Goal: Check status: Check status

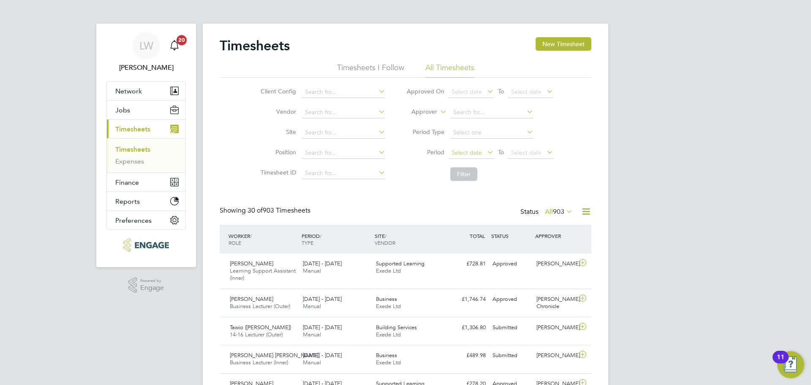
click at [482, 155] on span "Select date" at bounding box center [470, 152] width 45 height 11
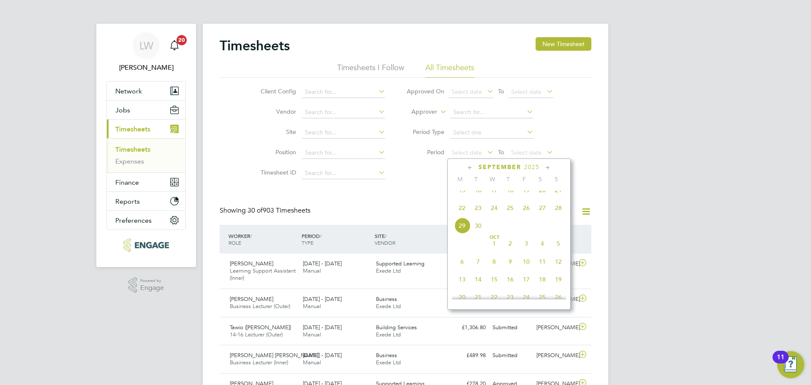
click at [467, 215] on span "22" at bounding box center [462, 208] width 16 height 16
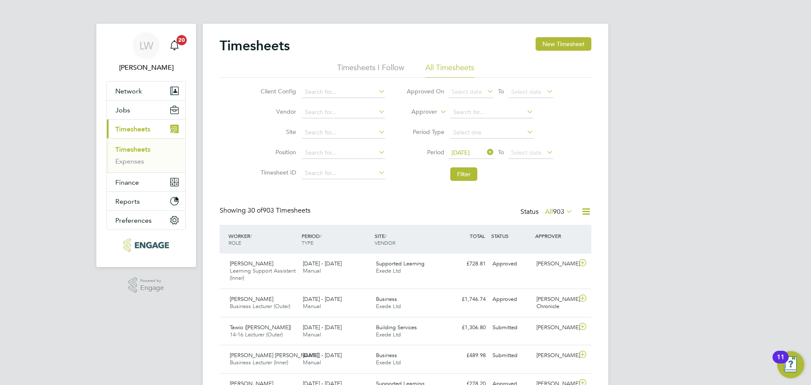
drag, startPoint x: 528, startPoint y: 159, endPoint x: 534, endPoint y: 157, distance: 6.1
click at [528, 159] on li "Period [DATE] To Select date" at bounding box center [480, 153] width 168 height 20
click at [534, 152] on span "Select date" at bounding box center [526, 153] width 30 height 8
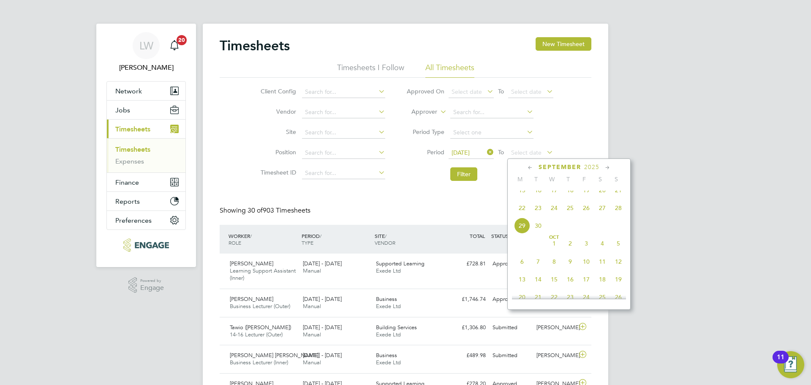
click at [614, 214] on span "28" at bounding box center [618, 208] width 16 height 16
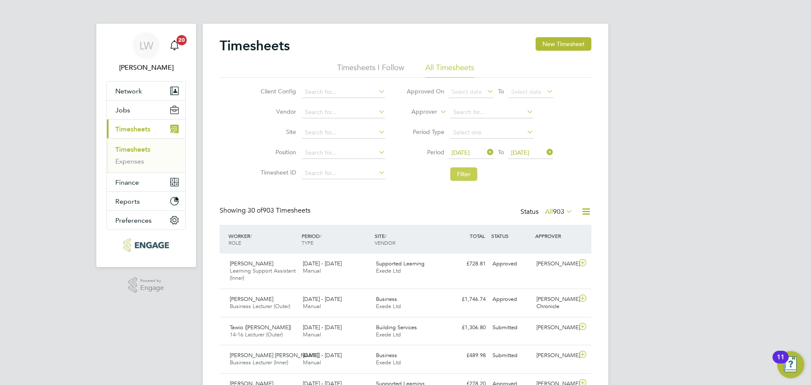
drag, startPoint x: 459, startPoint y: 174, endPoint x: 476, endPoint y: 177, distance: 16.9
click at [461, 174] on button "Filter" at bounding box center [463, 174] width 27 height 14
click at [564, 212] on icon at bounding box center [564, 211] width 0 height 12
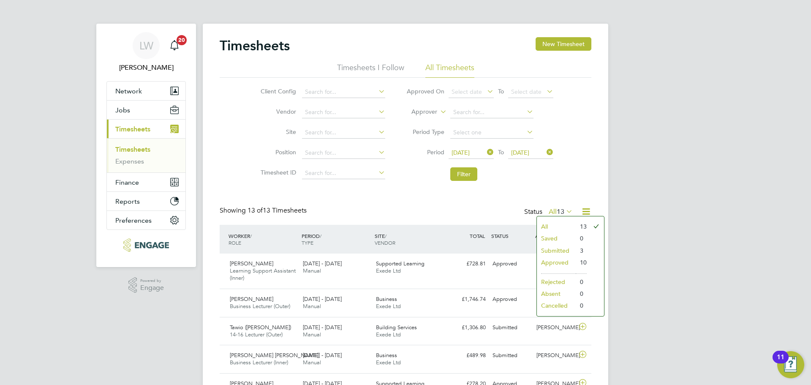
click at [563, 250] on li "Submitted" at bounding box center [556, 250] width 39 height 12
